Goal: Task Accomplishment & Management: Manage account settings

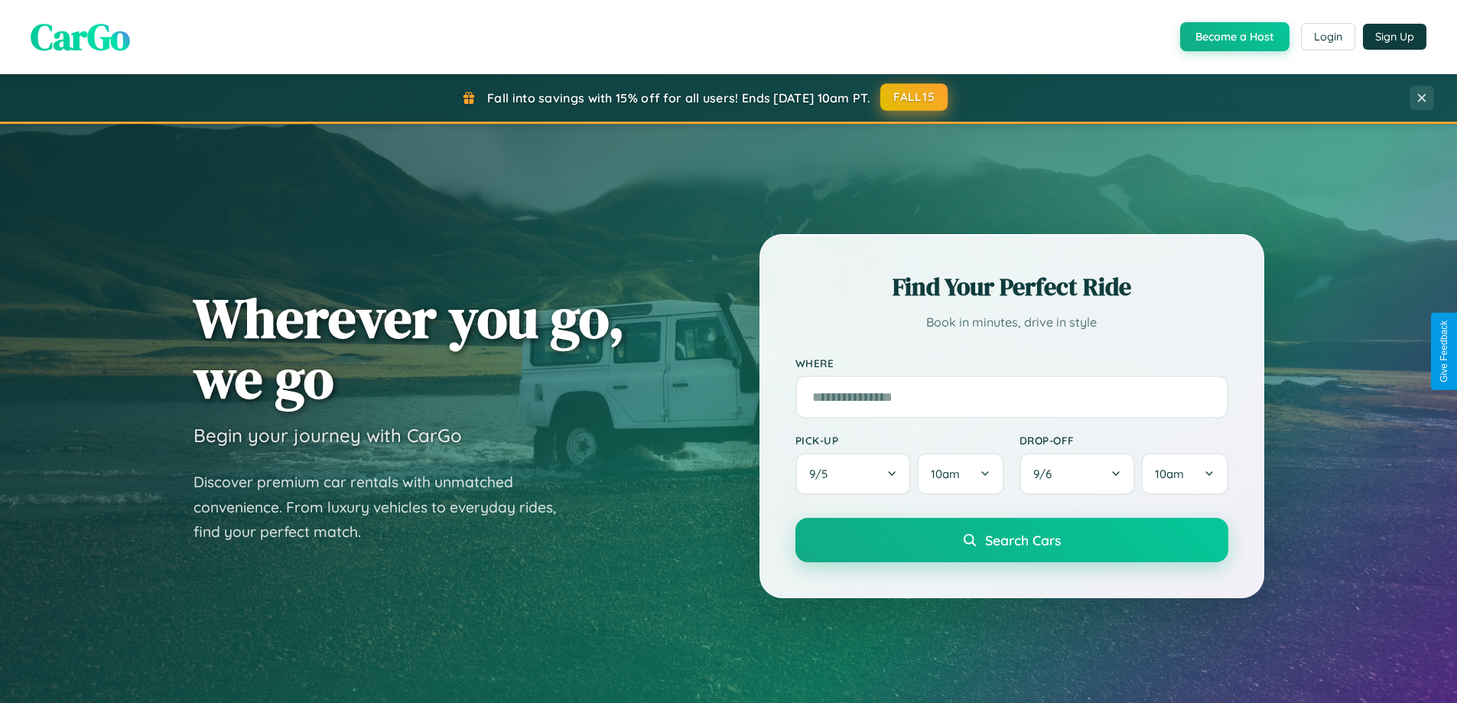
click at [915, 97] on button "FALL15" at bounding box center [913, 97] width 67 height 28
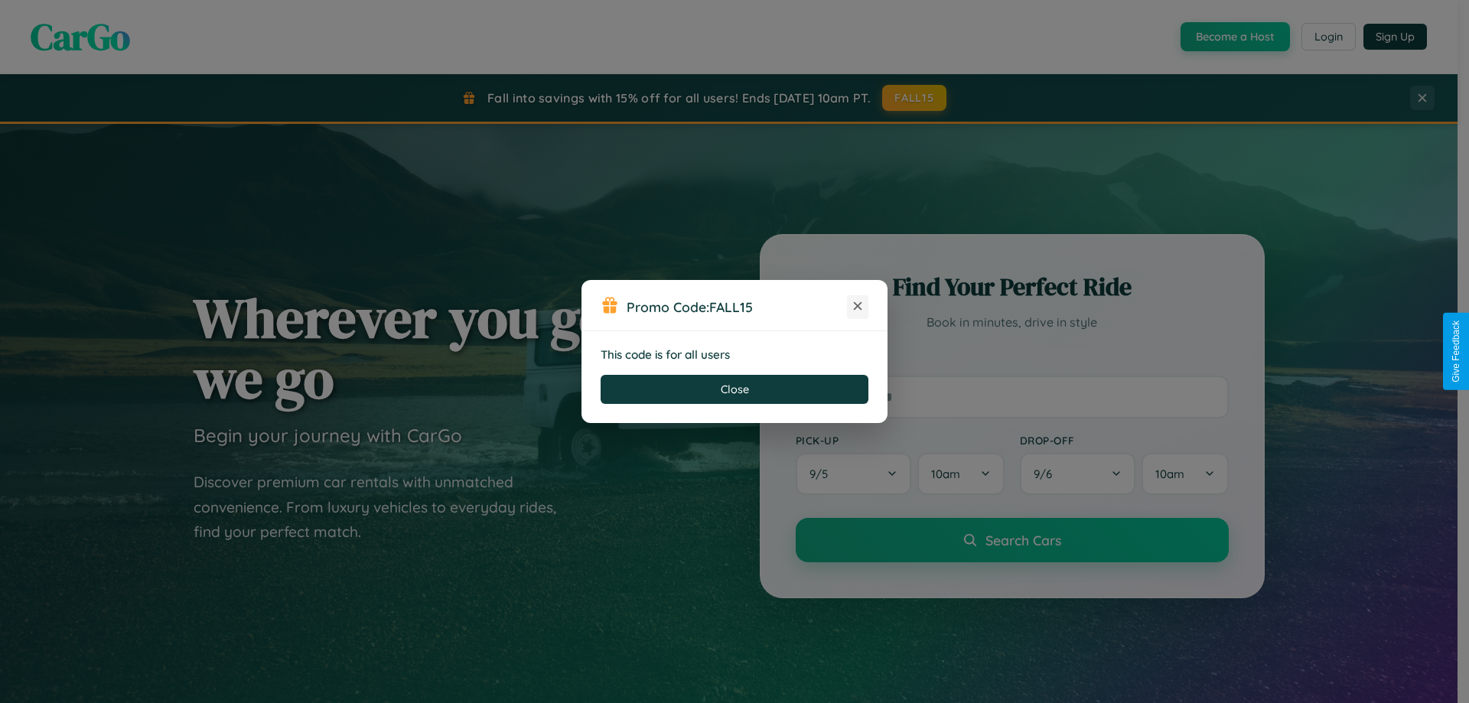
click at [857, 307] on icon at bounding box center [857, 305] width 15 height 15
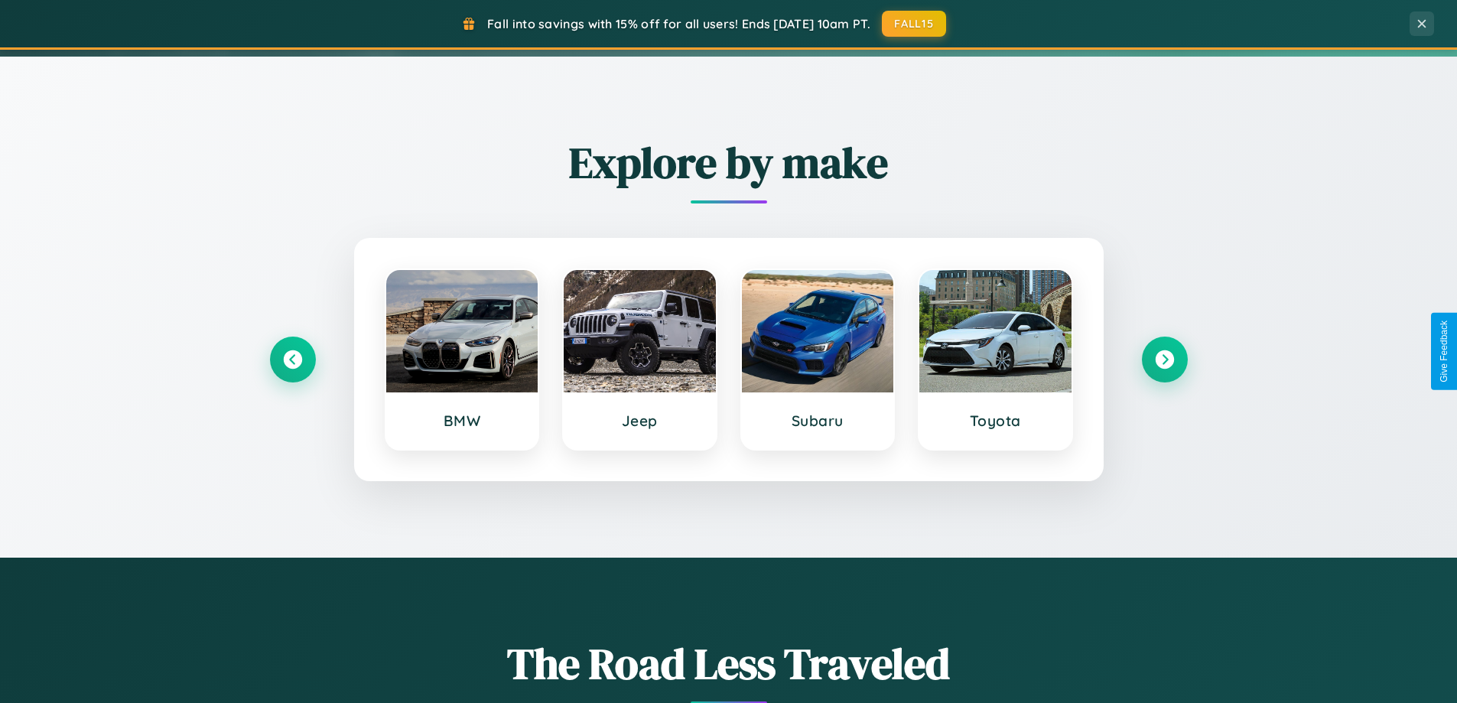
scroll to position [659, 0]
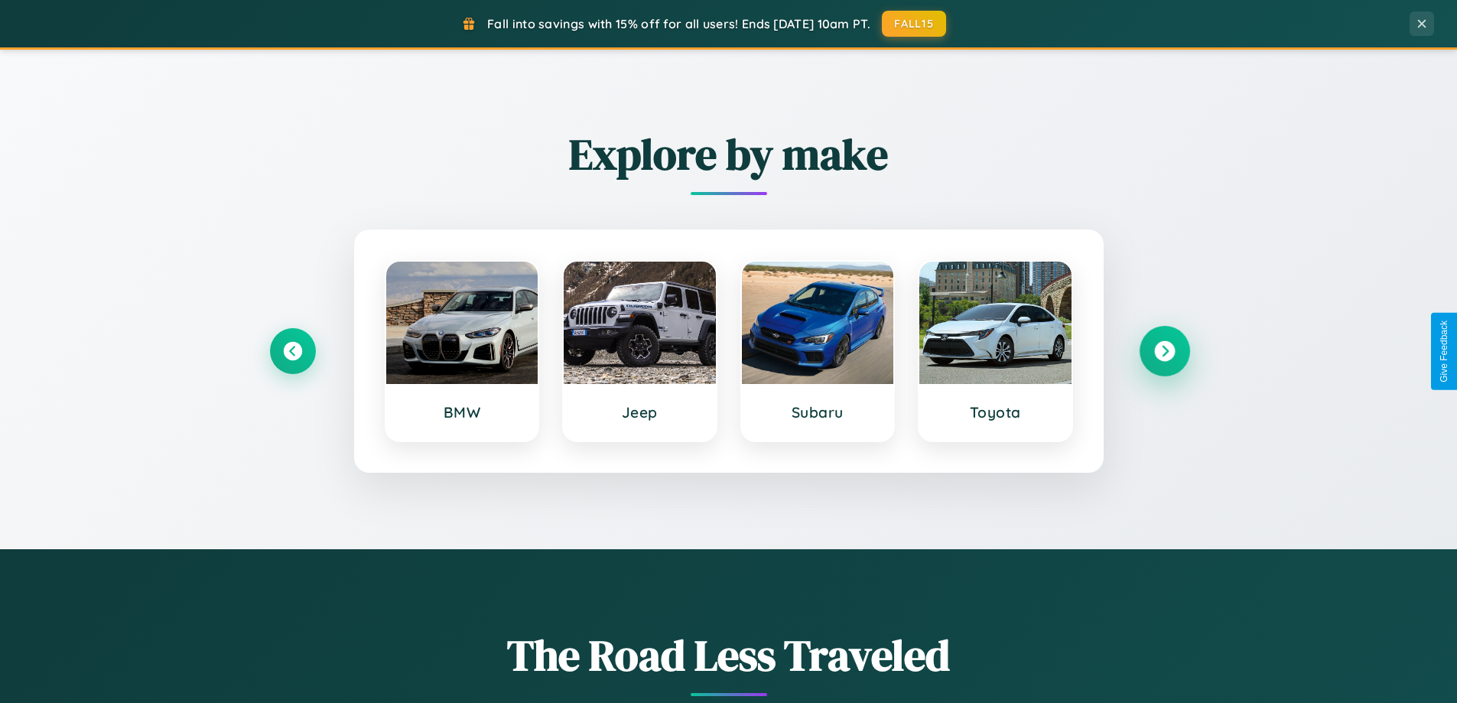
click at [1164, 351] on icon at bounding box center [1164, 351] width 21 height 21
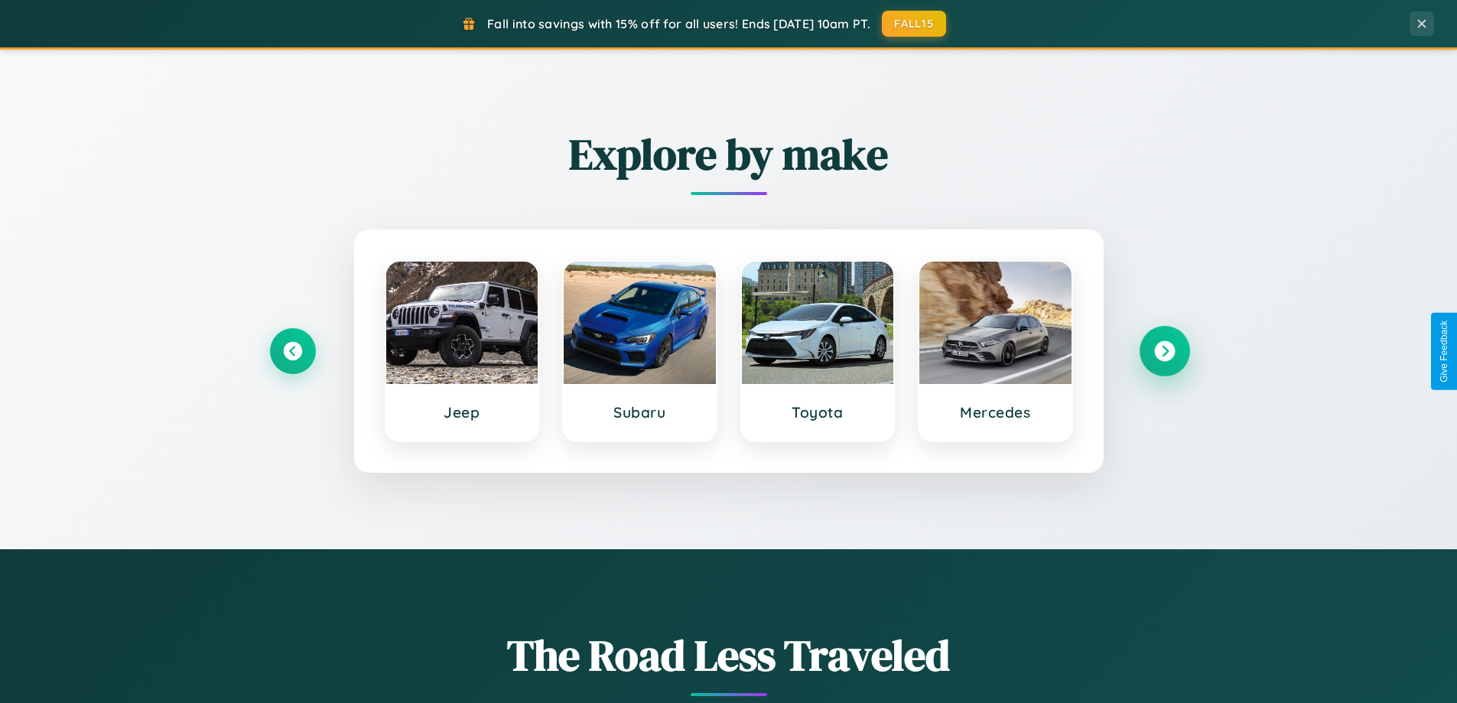
click at [1164, 351] on icon at bounding box center [1164, 351] width 21 height 21
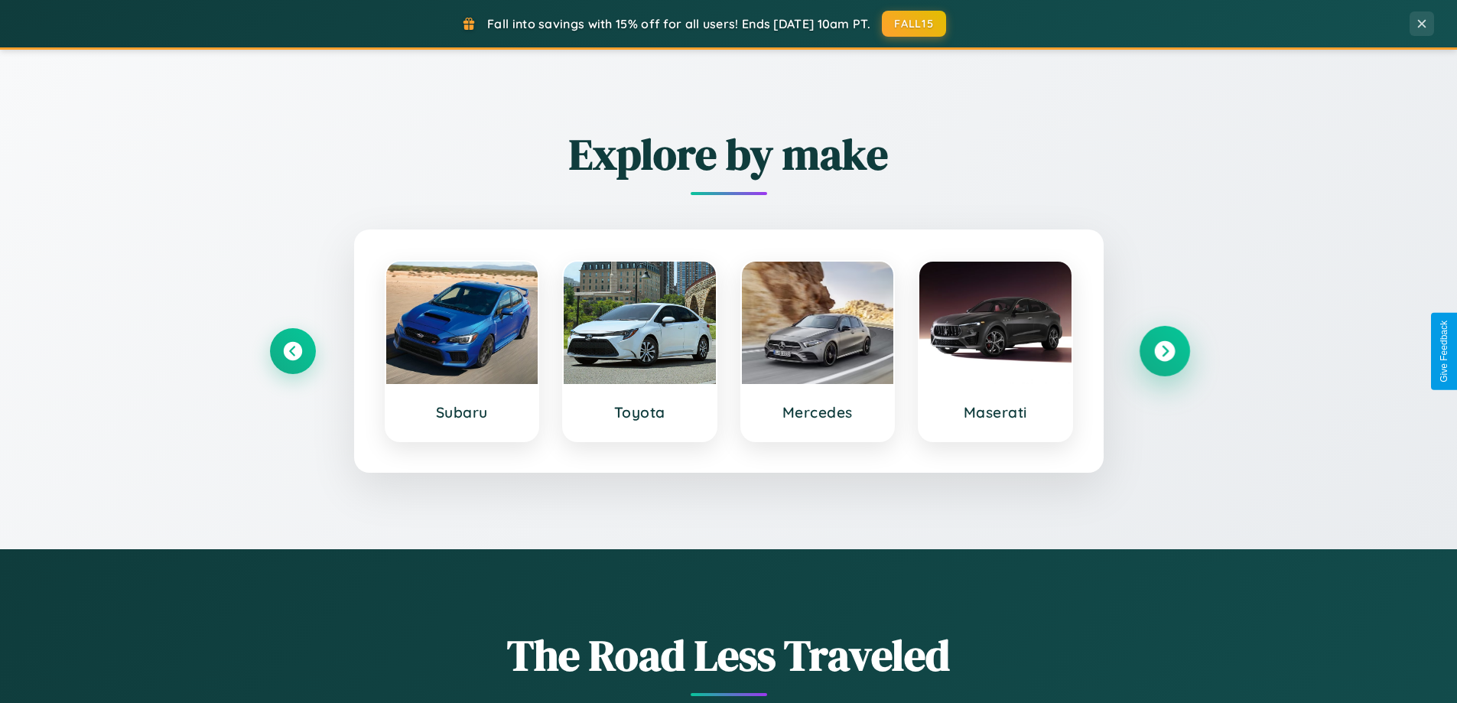
click at [1164, 351] on icon at bounding box center [1164, 351] width 21 height 21
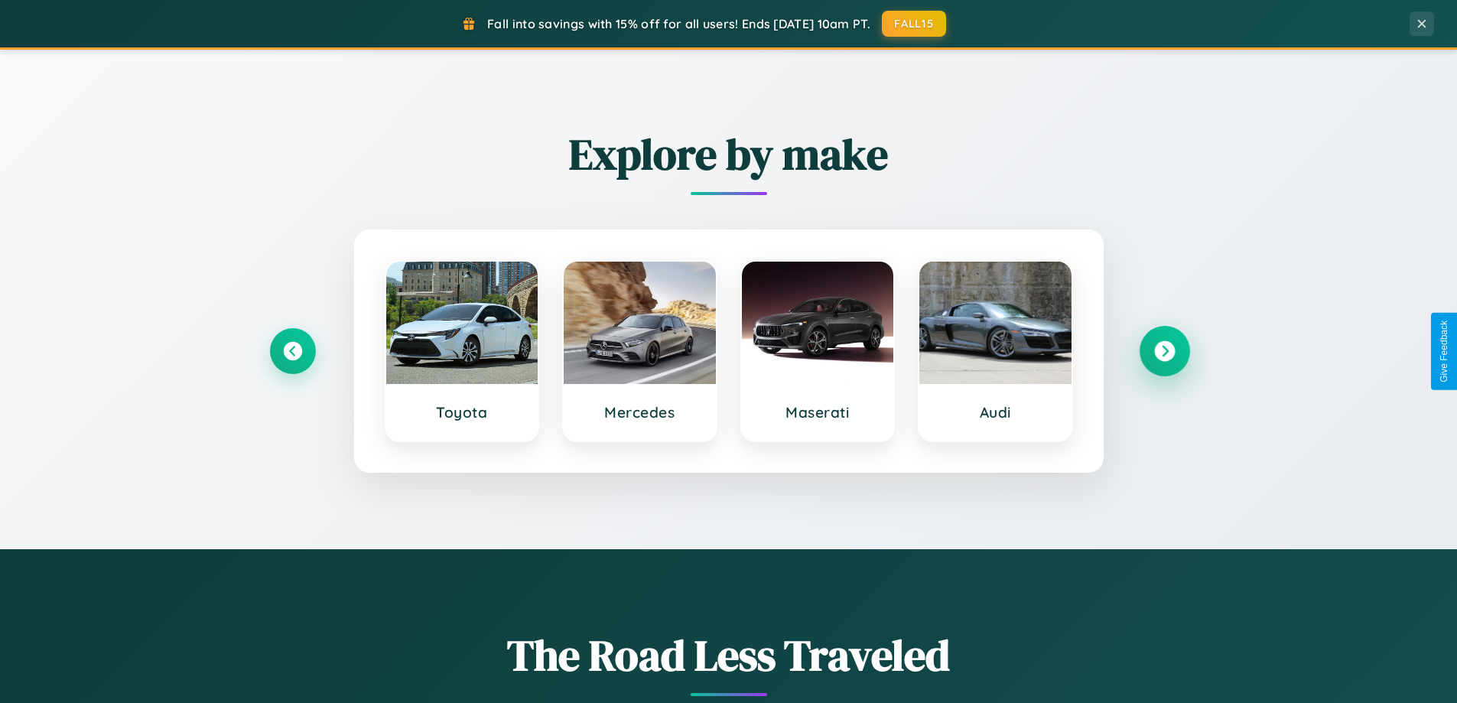
click at [1164, 351] on icon at bounding box center [1164, 351] width 21 height 21
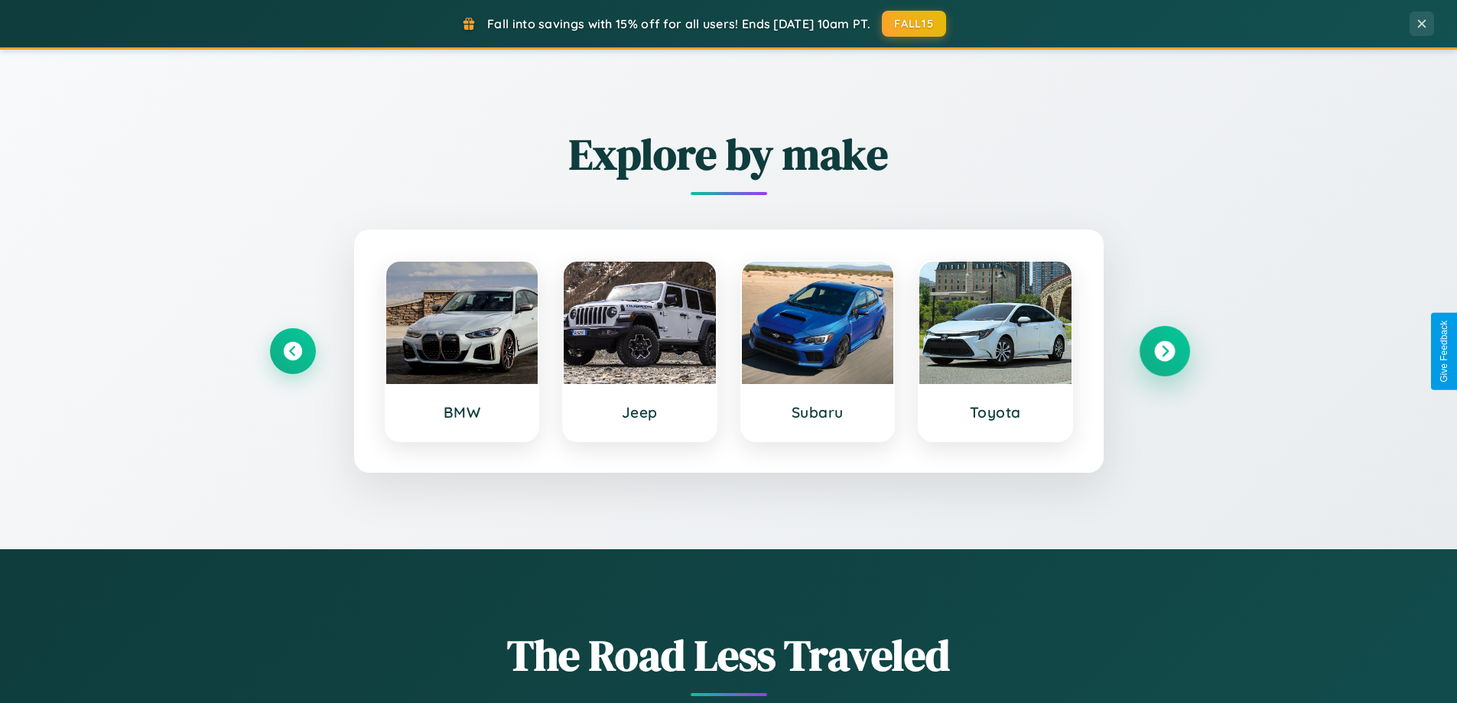
click at [1164, 351] on icon at bounding box center [1164, 351] width 21 height 21
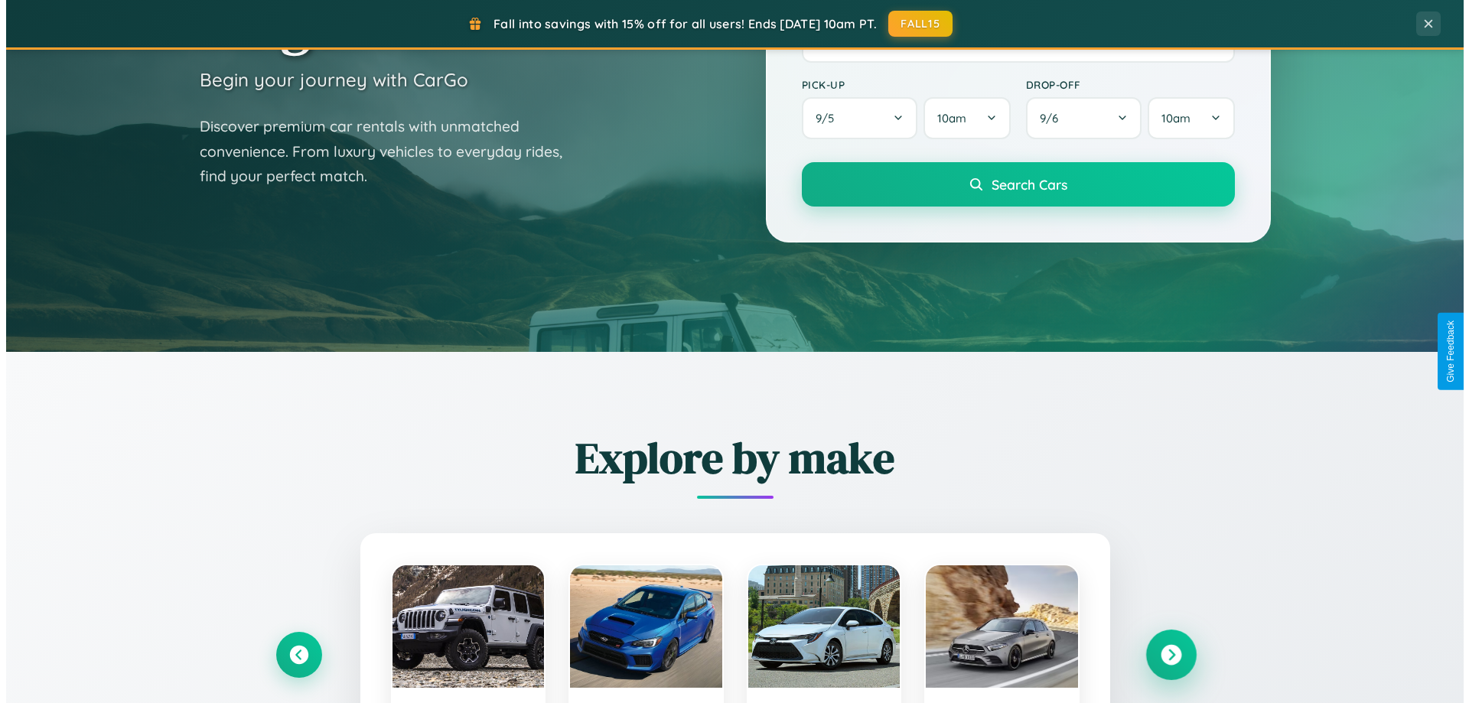
scroll to position [0, 0]
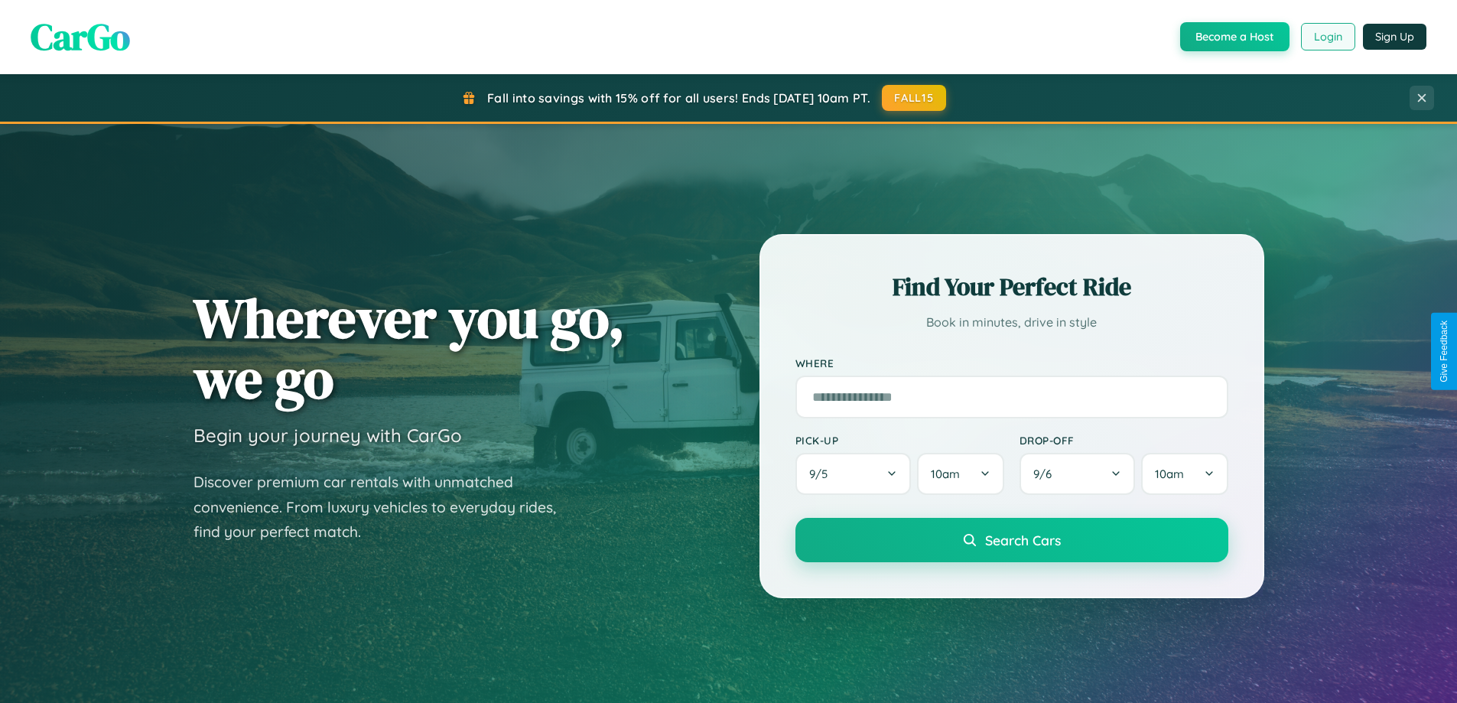
click at [1327, 37] on button "Login" at bounding box center [1328, 37] width 54 height 28
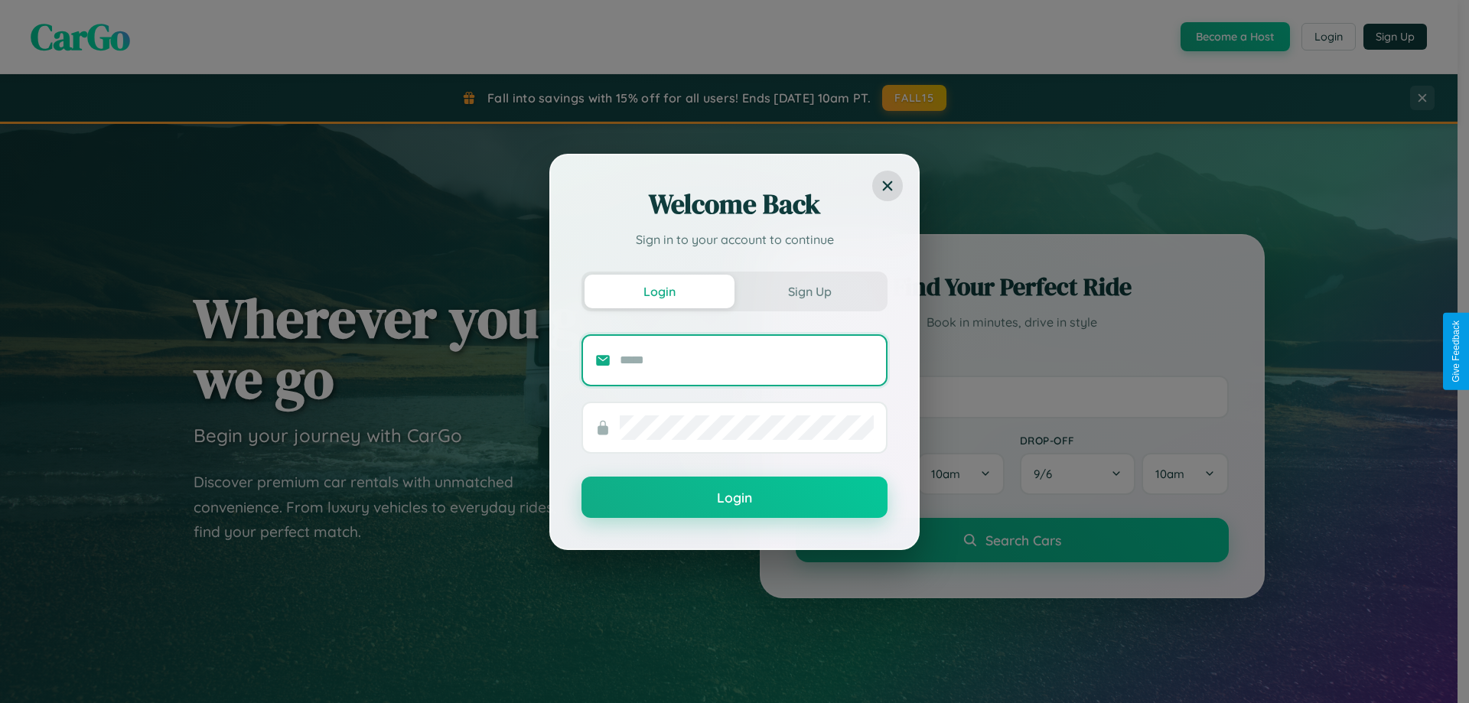
click at [747, 360] on input "text" at bounding box center [747, 360] width 254 height 24
type input "**********"
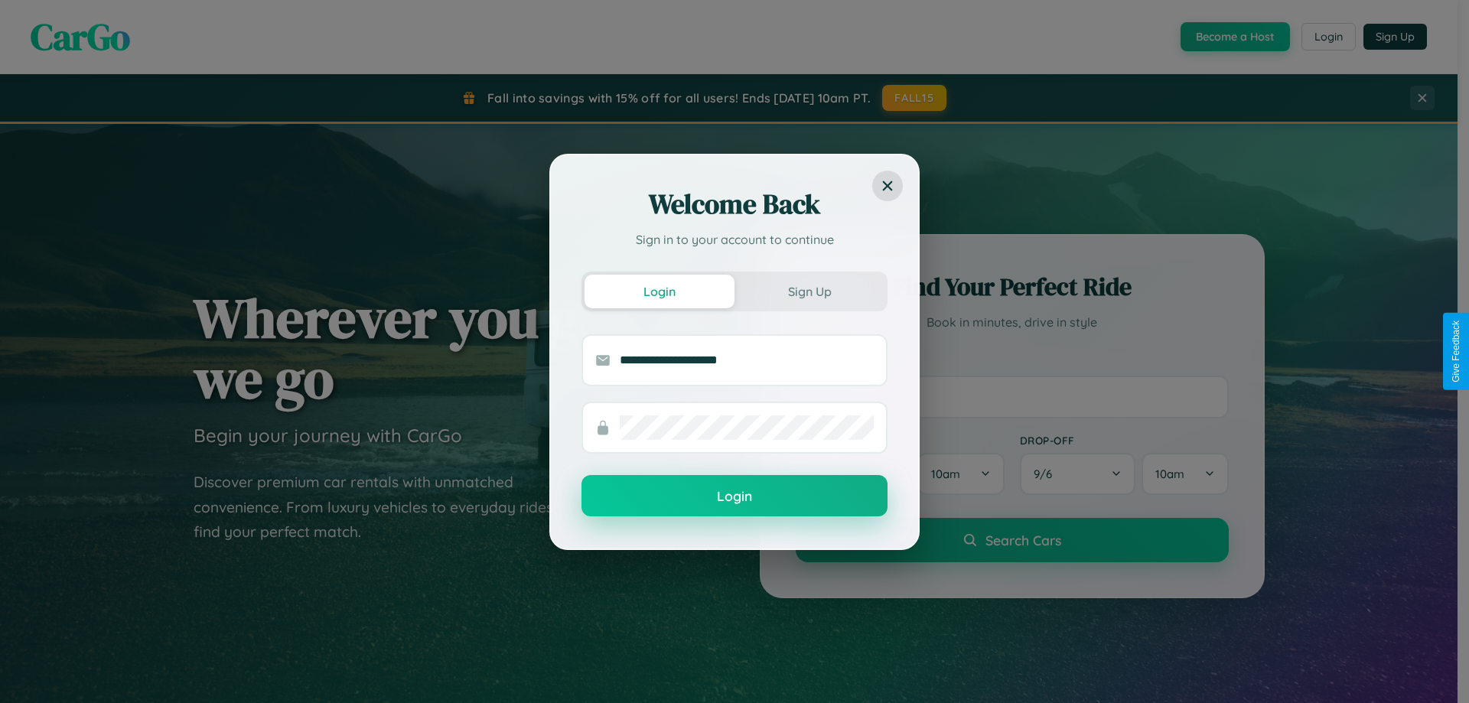
click at [734, 496] on button "Login" at bounding box center [734, 495] width 306 height 41
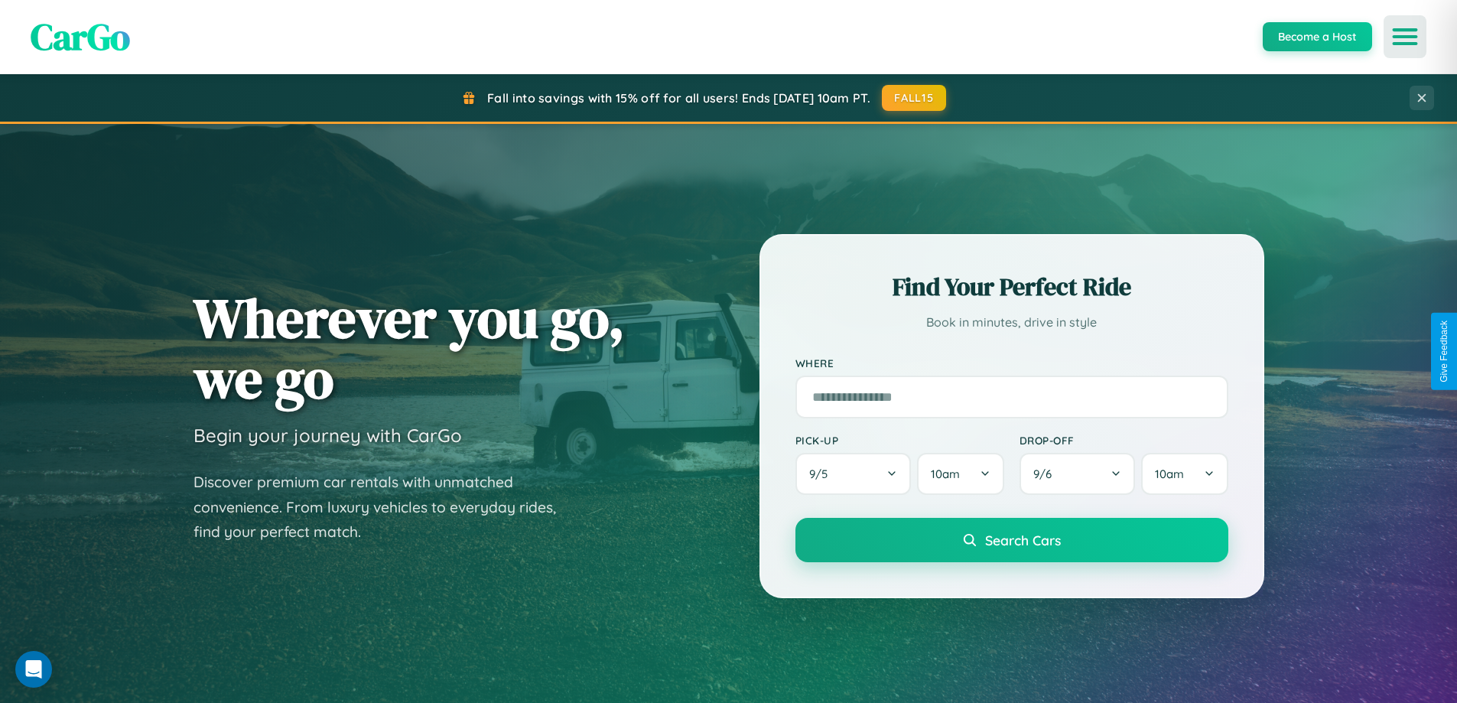
click at [1405, 37] on icon "Open menu" at bounding box center [1405, 37] width 22 height 14
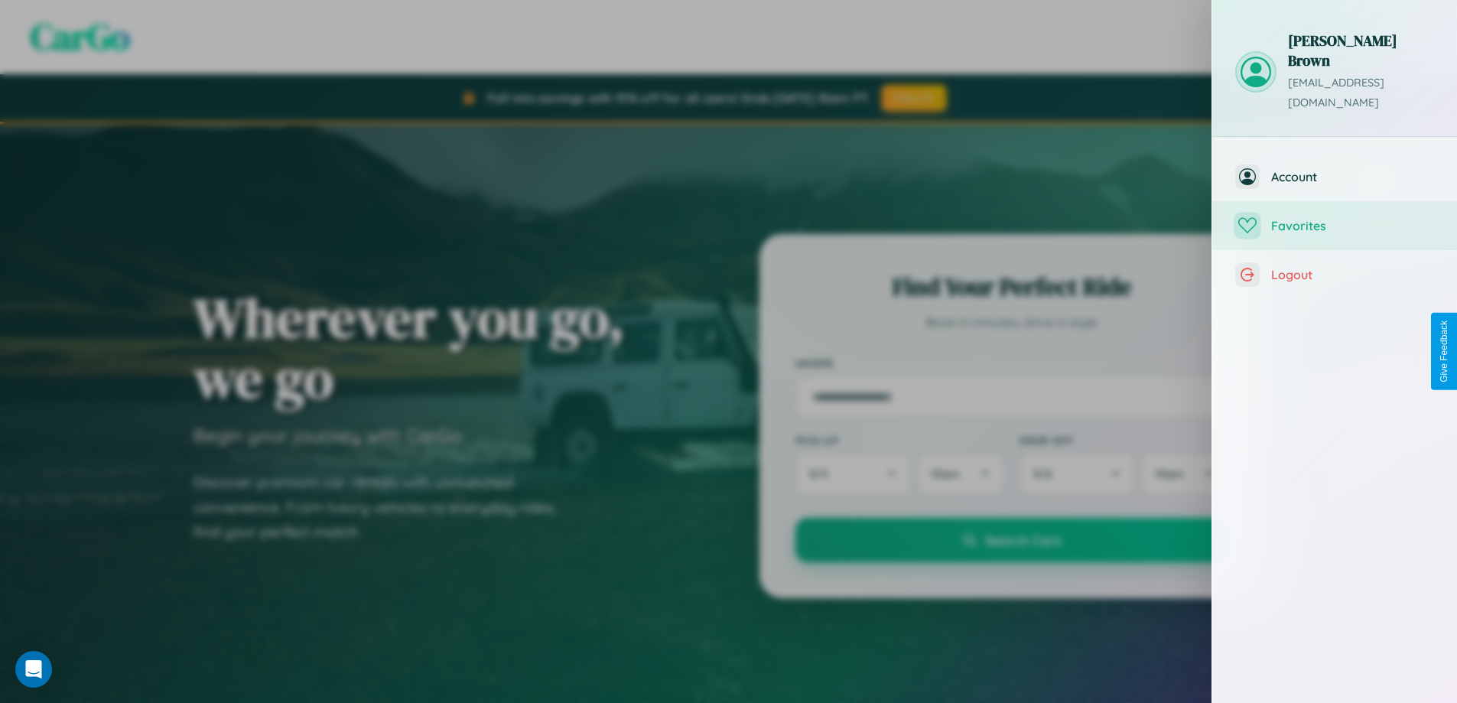
click at [1335, 218] on span "Favorites" at bounding box center [1352, 225] width 163 height 15
